Goal: Task Accomplishment & Management: Manage account settings

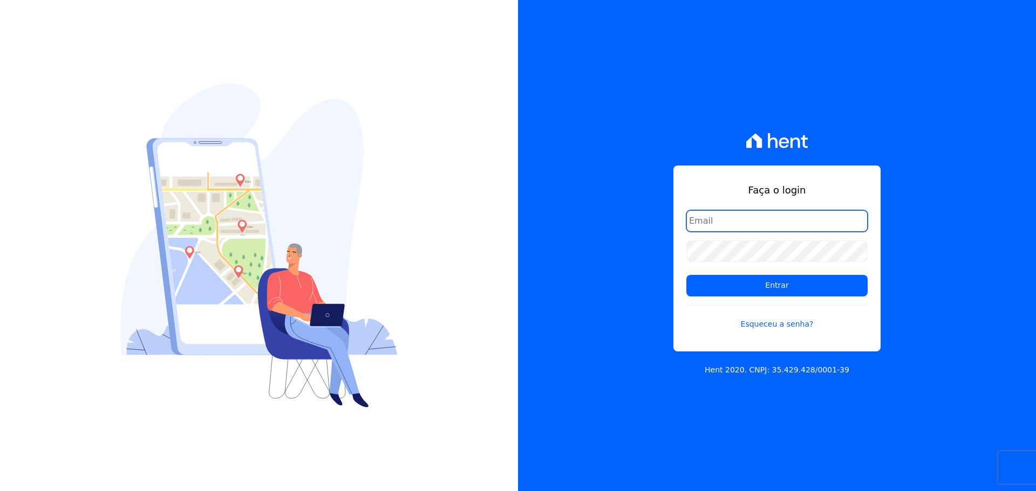
type input "[PERSON_NAME][EMAIL_ADDRESS][PERSON_NAME][DOMAIN_NAME]"
drag, startPoint x: 806, startPoint y: 297, endPoint x: 800, endPoint y: 287, distance: 10.9
click at [805, 296] on form "[PERSON_NAME][EMAIL_ADDRESS][PERSON_NAME][DOMAIN_NAME] Entrar Esqueceu a senha?" at bounding box center [776, 276] width 181 height 133
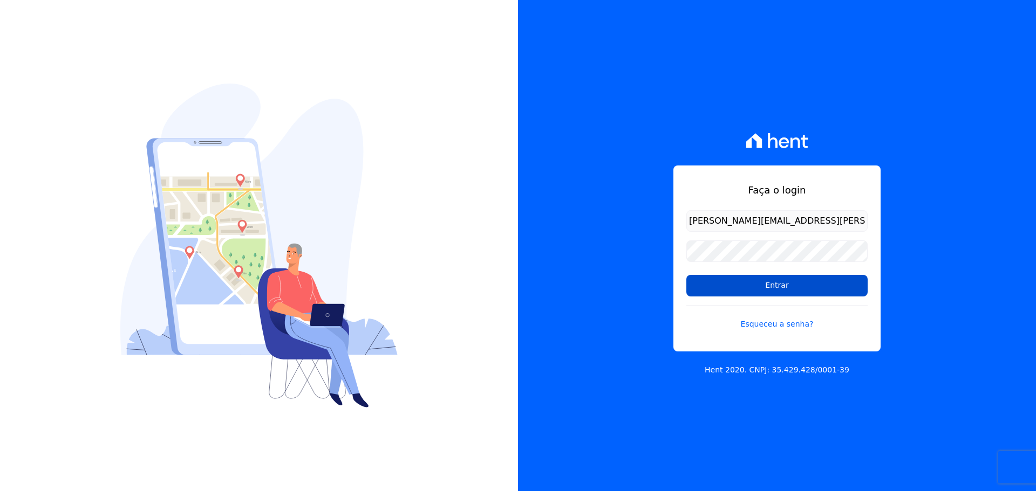
click at [800, 287] on input "Entrar" at bounding box center [776, 286] width 181 height 22
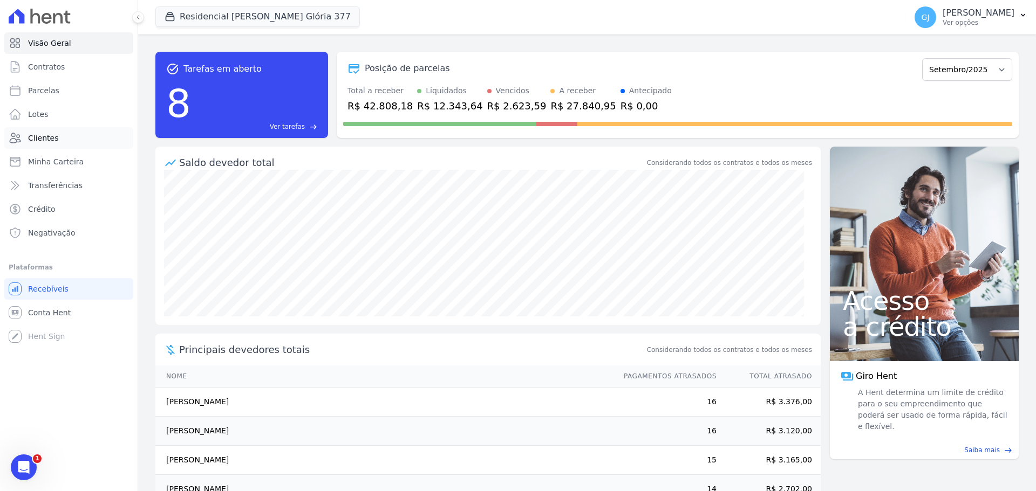
click at [45, 136] on span "Clientes" at bounding box center [43, 138] width 30 height 11
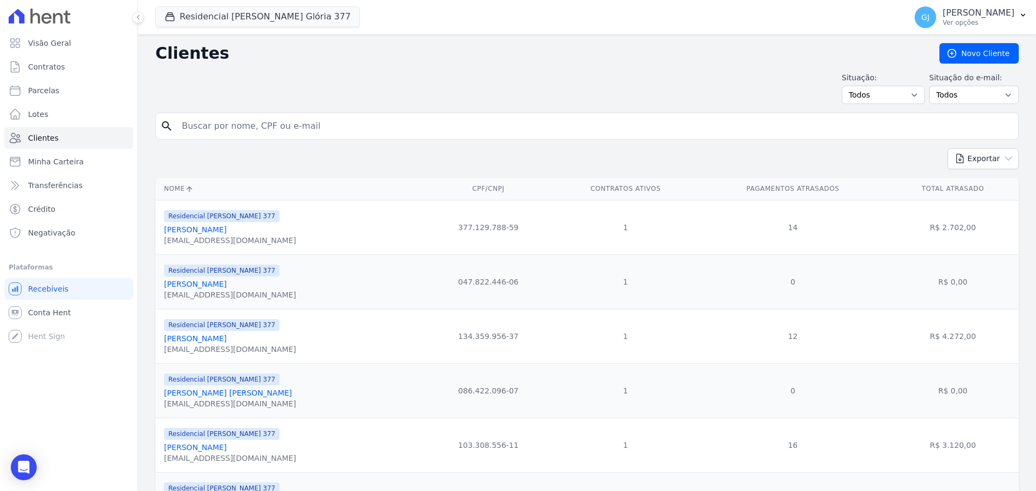
click at [261, 123] on input "search" at bounding box center [594, 126] width 838 height 22
type input "lorraini"
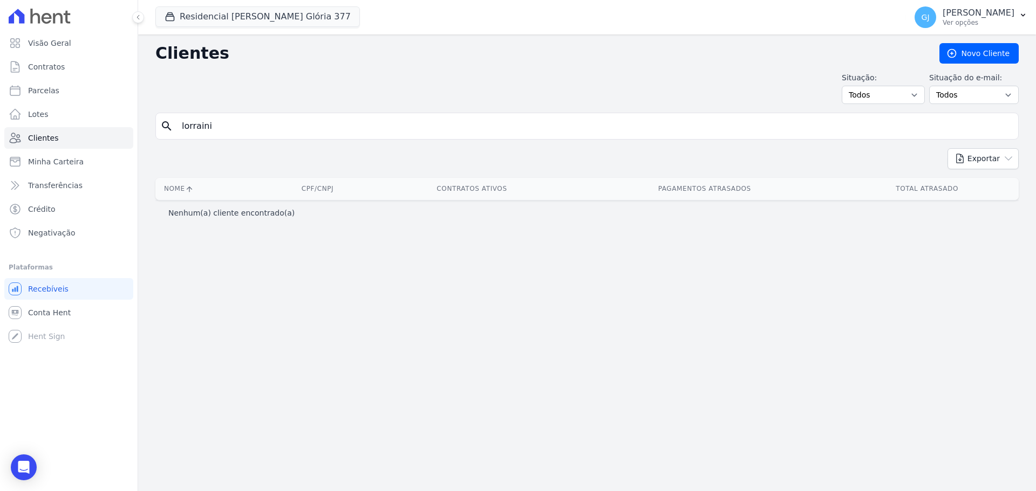
drag, startPoint x: 256, startPoint y: 127, endPoint x: 179, endPoint y: 117, distance: 77.3
click at [179, 117] on input "lorraini" at bounding box center [594, 126] width 838 height 22
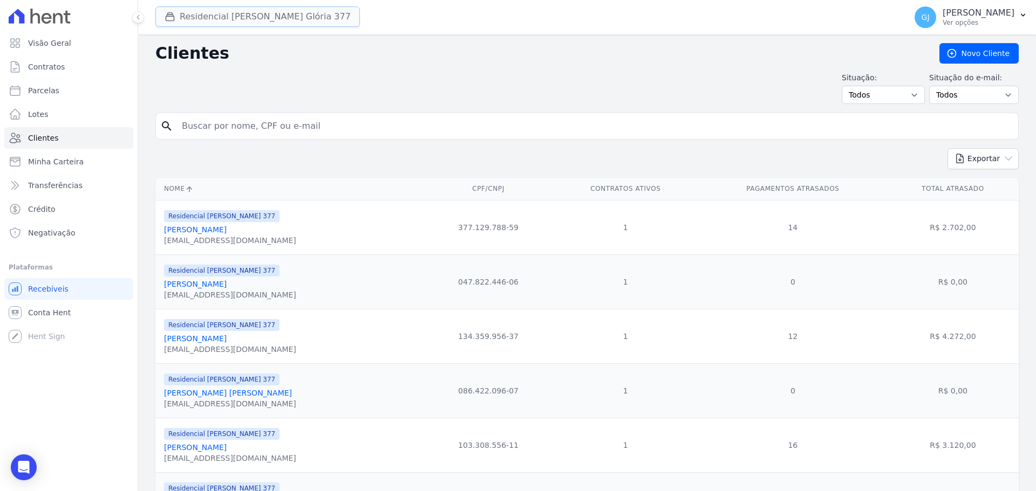
click at [236, 8] on button "Residencial Maria Da Glória 377" at bounding box center [257, 16] width 204 height 20
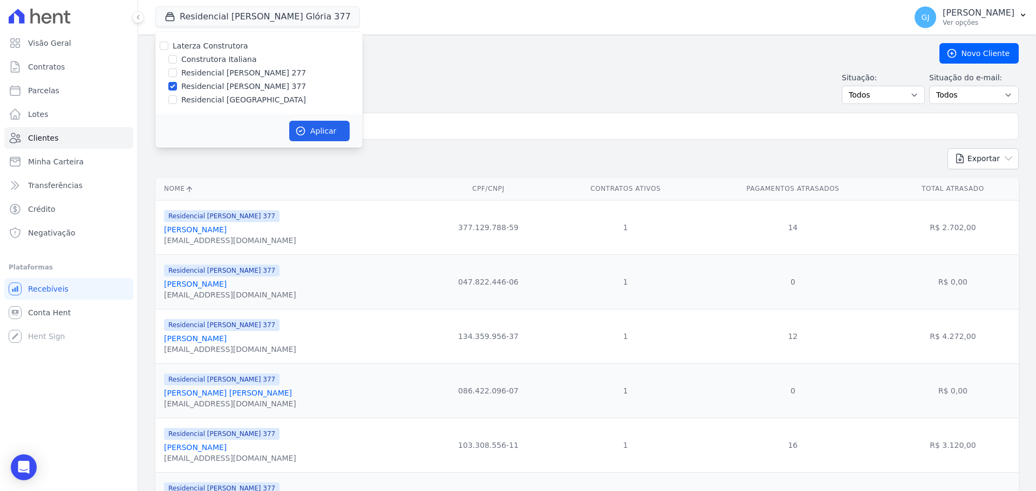
click at [194, 45] on label "Laterza Construtora" at bounding box center [211, 46] width 76 height 9
click at [168, 45] on input "Laterza Construtora" at bounding box center [164, 46] width 9 height 9
checkbox input "true"
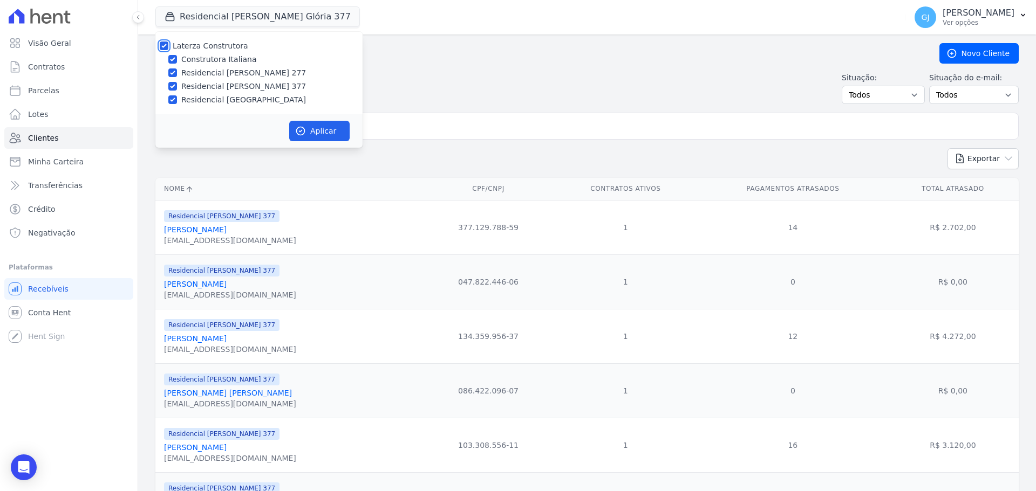
checkbox input "true"
click at [338, 138] on button "Aplicar" at bounding box center [319, 131] width 60 height 20
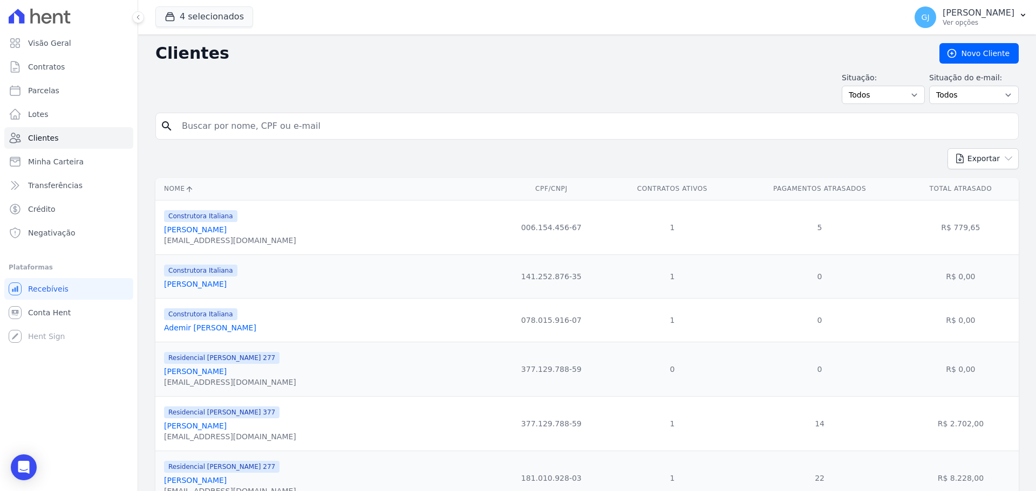
click at [383, 128] on input "search" at bounding box center [594, 126] width 838 height 22
type input "LORRAINI"
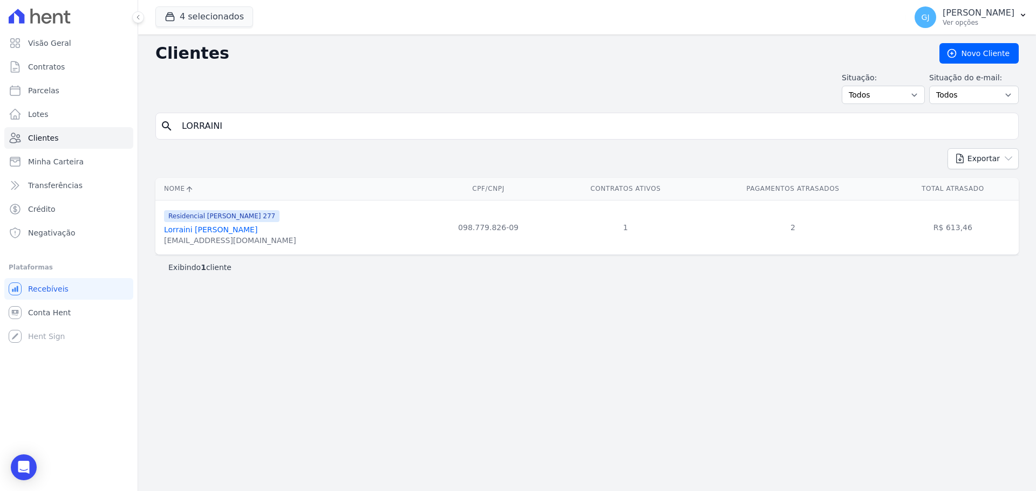
click at [227, 228] on link "Lorraini Karolyni Pereira" at bounding box center [210, 229] width 93 height 9
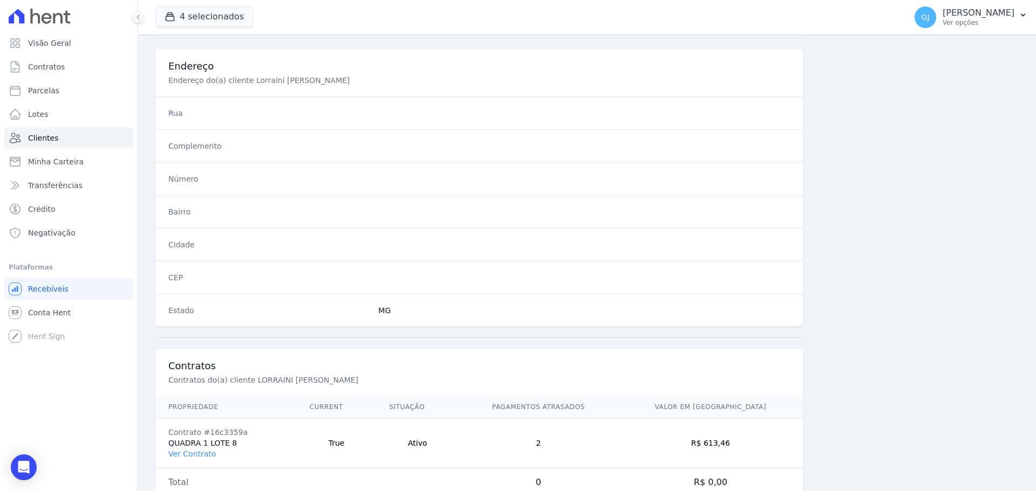
scroll to position [518, 0]
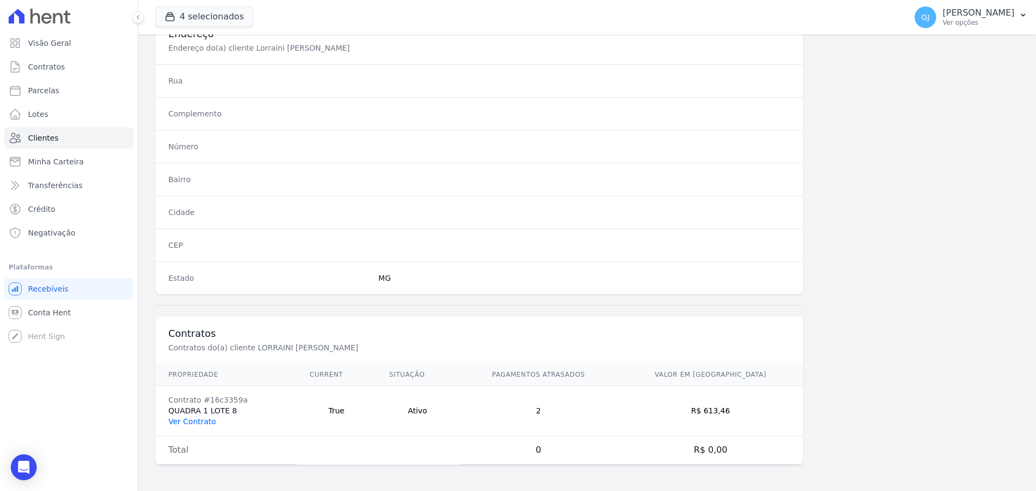
click at [197, 423] on link "Ver Contrato" at bounding box center [191, 421] width 47 height 9
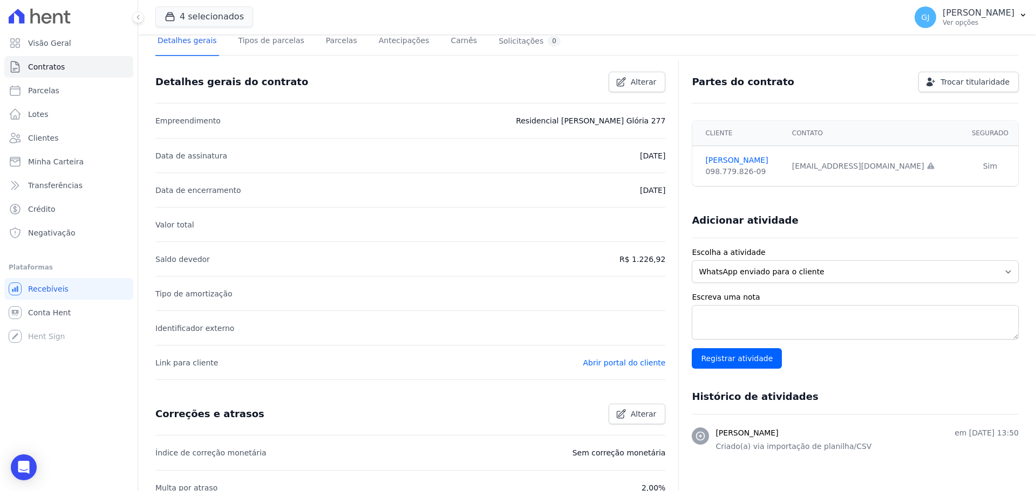
scroll to position [54, 0]
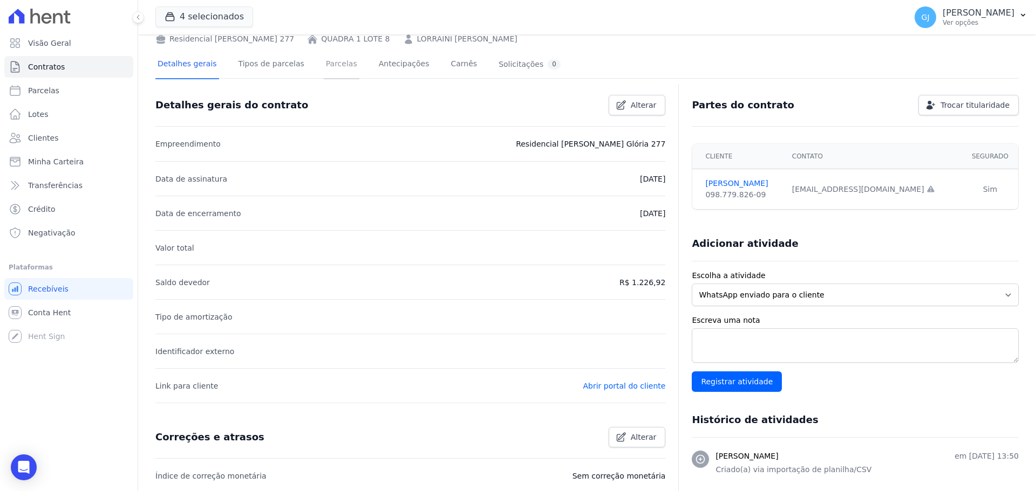
click at [324, 63] on link "Parcelas" at bounding box center [342, 65] width 36 height 29
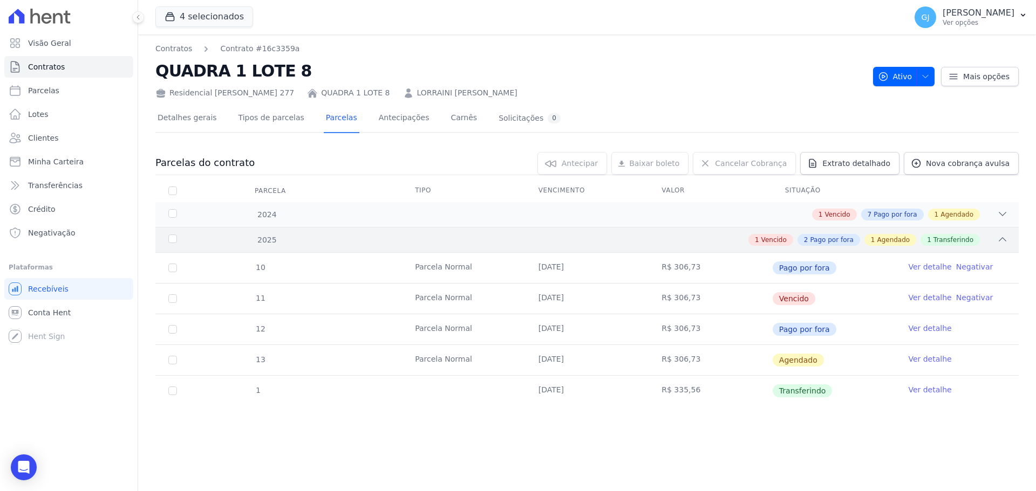
click at [703, 244] on div "1 Vencido 2 Pago por fora 1 Agendado 1 Transferindo" at bounding box center [629, 240] width 757 height 12
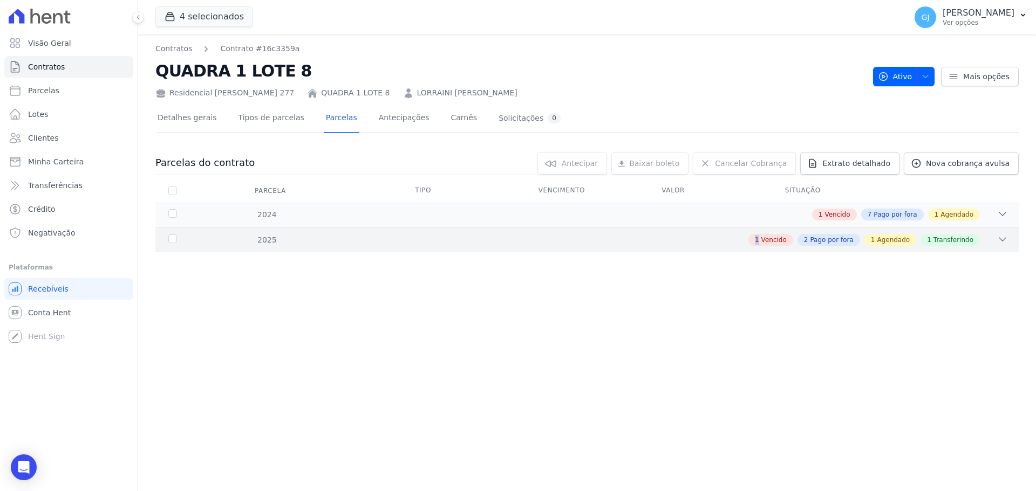
click at [703, 244] on div "1 Vencido 2 Pago por fora 1 Agendado 1 Transferindo" at bounding box center [629, 240] width 757 height 12
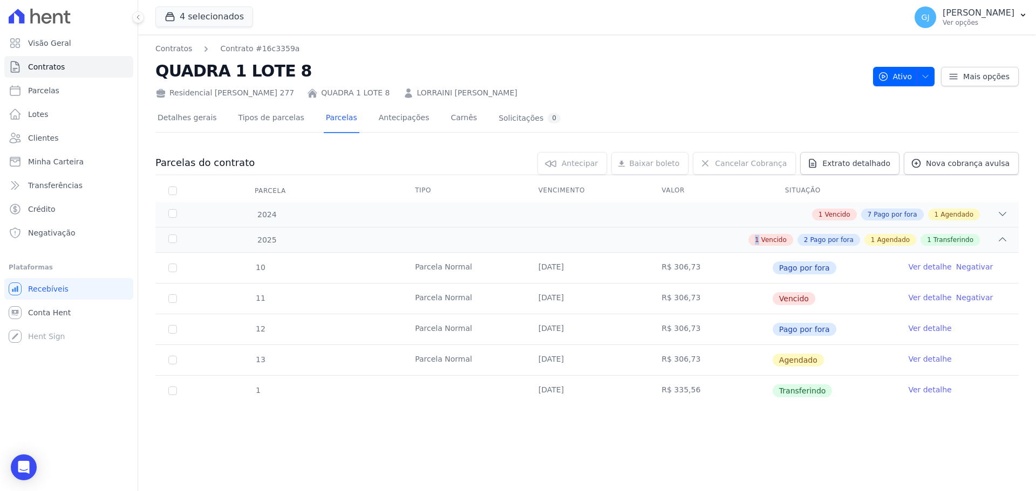
click at [926, 387] on link "Ver detalhe" at bounding box center [929, 390] width 43 height 11
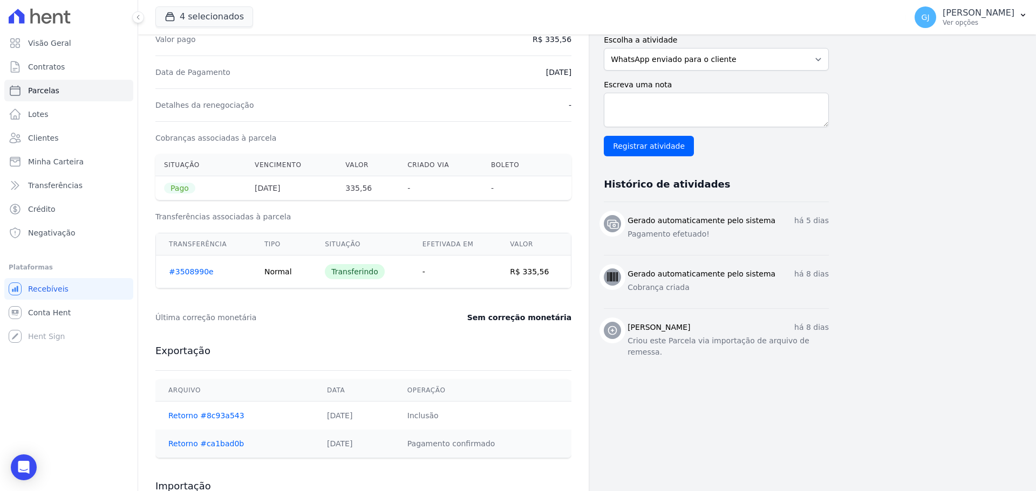
scroll to position [324, 0]
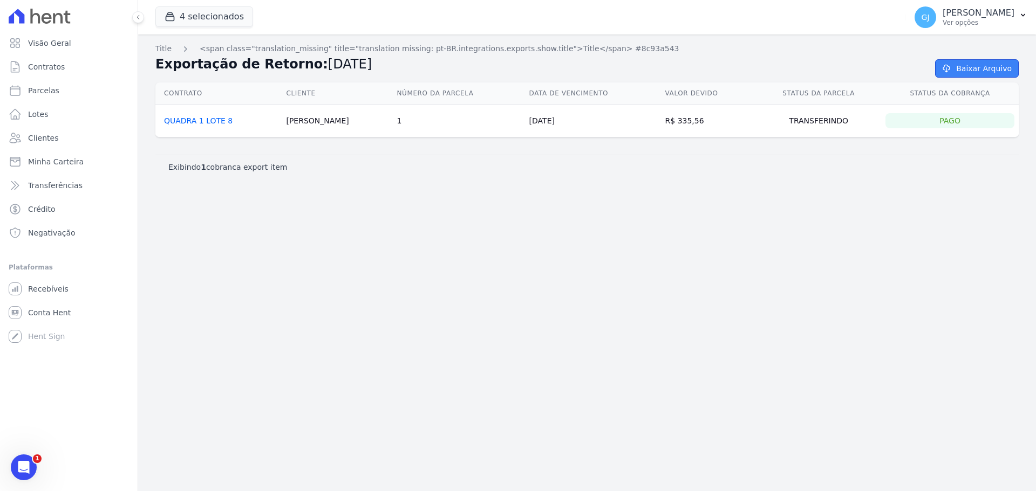
click at [977, 73] on link "Baixar Arquivo" at bounding box center [977, 68] width 84 height 18
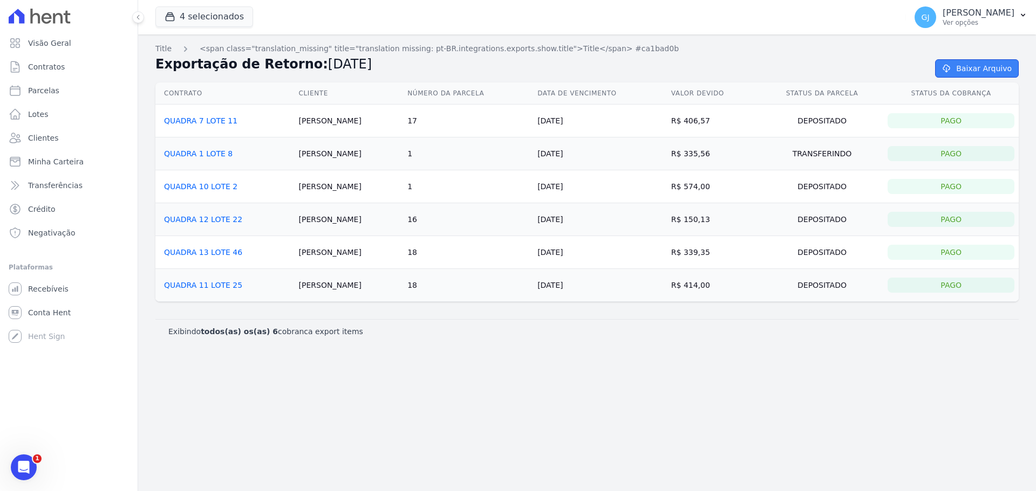
click at [963, 67] on link "Baixar Arquivo" at bounding box center [977, 68] width 84 height 18
click at [43, 139] on span "Clientes" at bounding box center [43, 138] width 30 height 11
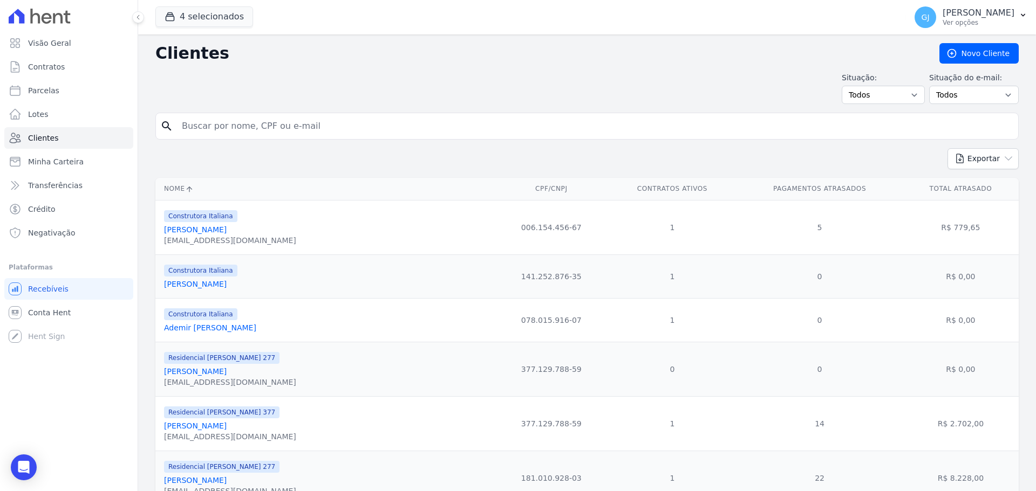
click at [225, 126] on input "search" at bounding box center [594, 126] width 838 height 22
type input "lorraini"
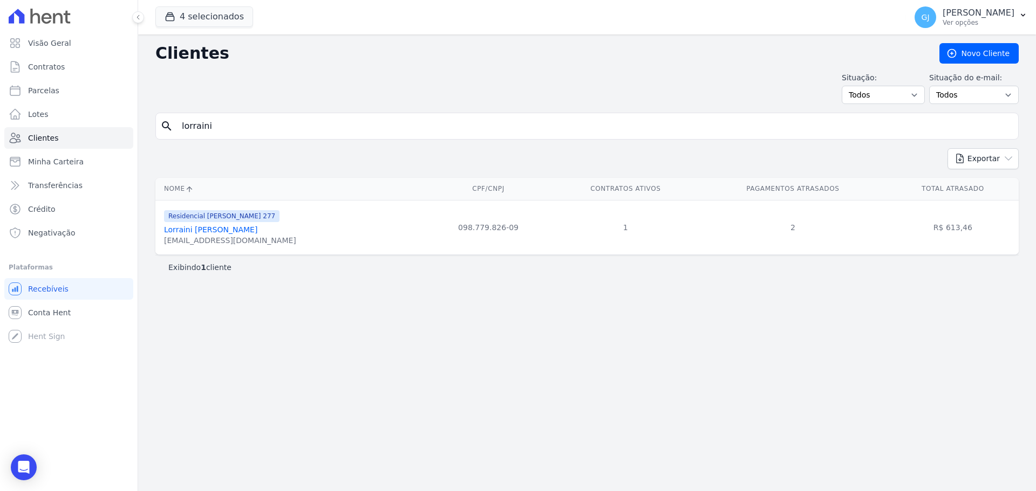
click at [209, 232] on link "Lorraini Karolyni Pereira" at bounding box center [210, 229] width 93 height 9
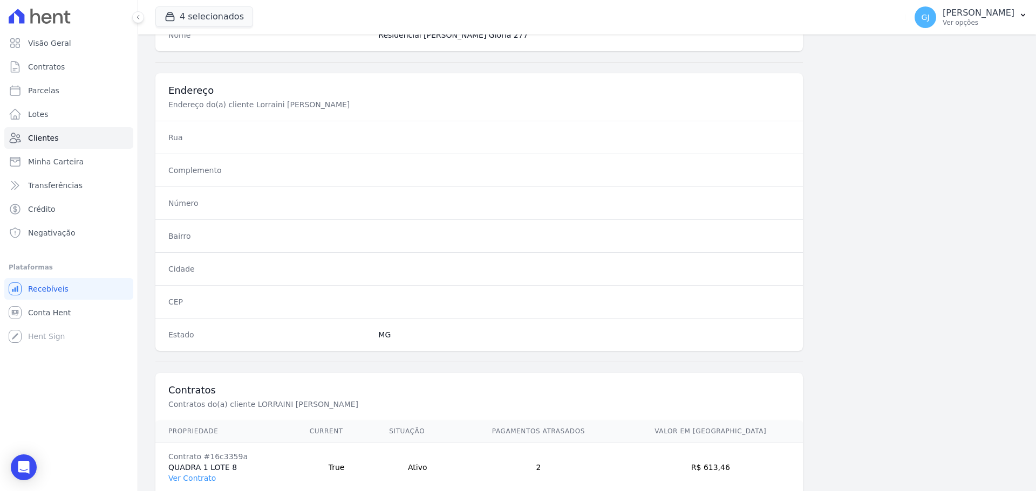
scroll to position [518, 0]
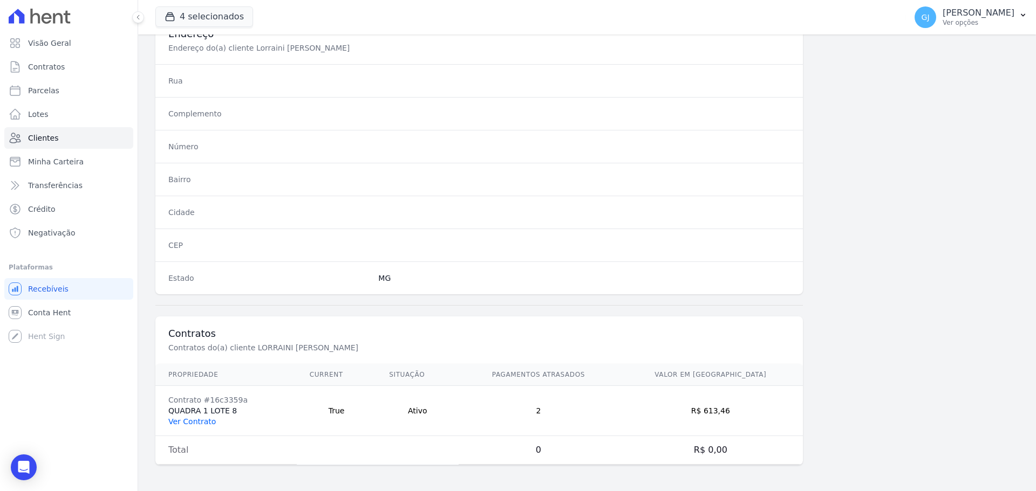
click at [187, 317] on link "Ver Contrato" at bounding box center [191, 421] width 47 height 9
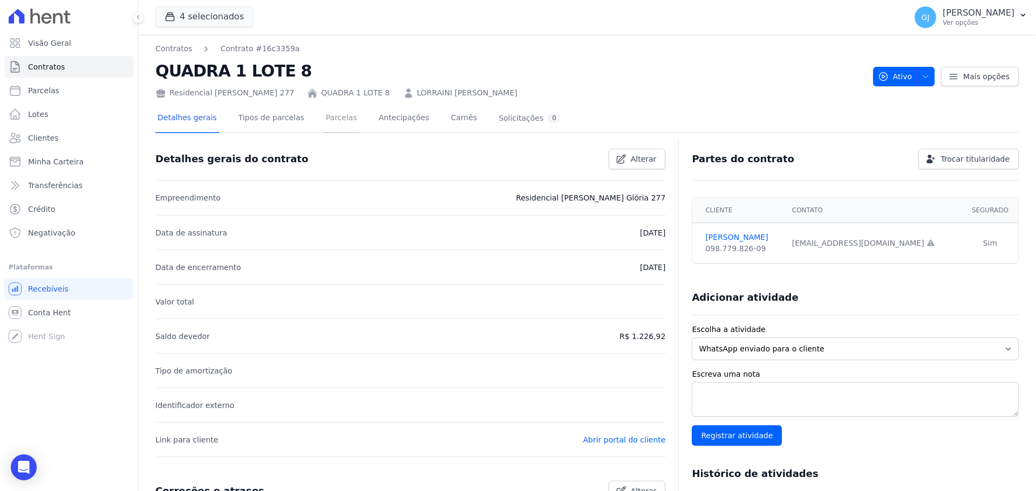
click at [328, 121] on link "Parcelas" at bounding box center [342, 119] width 36 height 29
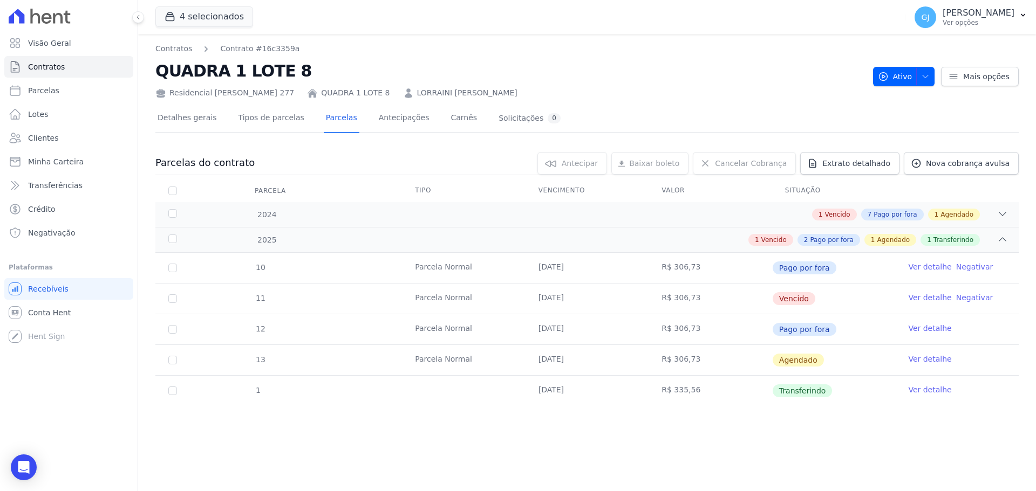
click at [727, 317] on link "Ver detalhe" at bounding box center [929, 390] width 43 height 11
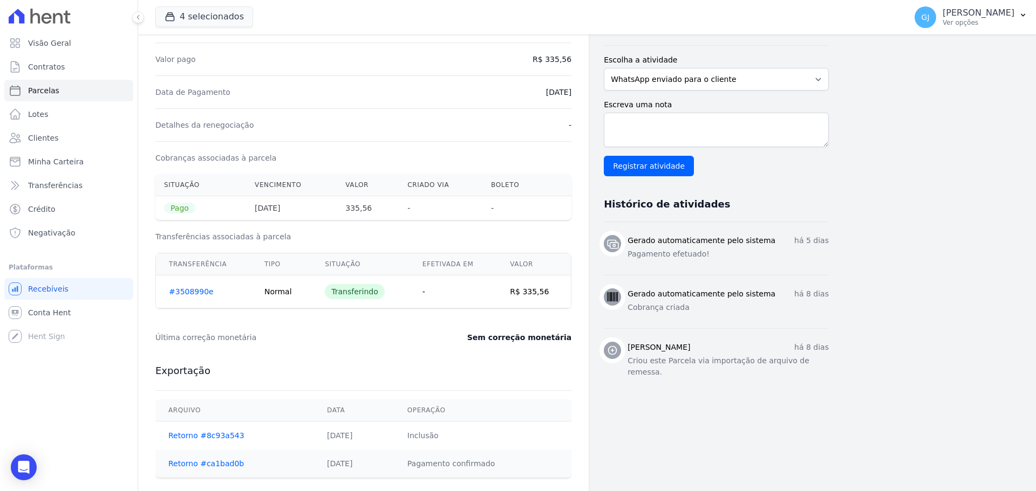
scroll to position [324, 0]
